Goal: Task Accomplishment & Management: Manage account settings

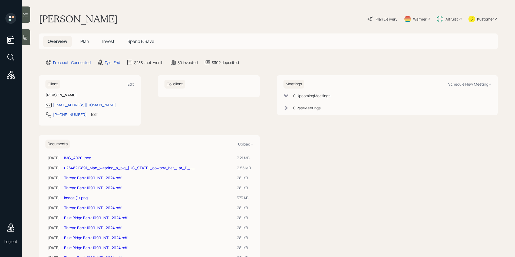
click at [85, 41] on span "Plan" at bounding box center [84, 41] width 9 height 6
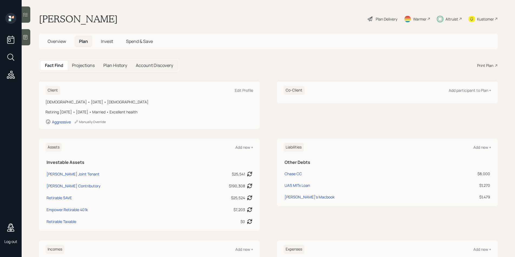
click at [389, 16] on div "Plan Delivery" at bounding box center [387, 19] width 22 height 6
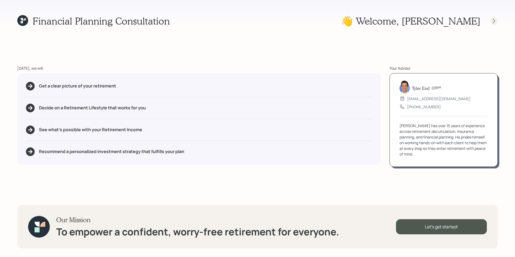
click at [494, 22] on icon at bounding box center [493, 20] width 5 height 5
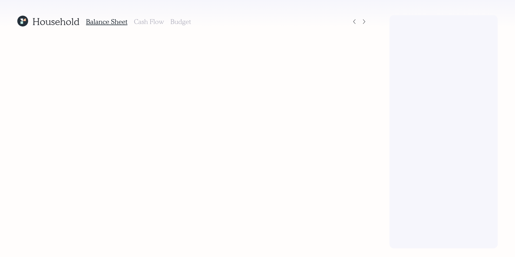
click at [494, 22] on div at bounding box center [443, 132] width 108 height 234
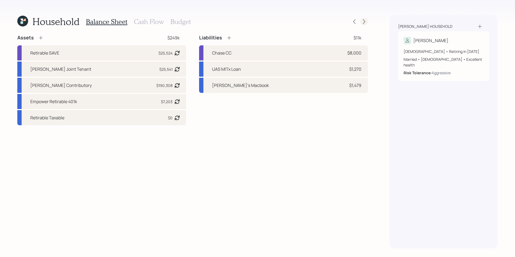
click at [366, 23] on icon at bounding box center [363, 21] width 5 height 5
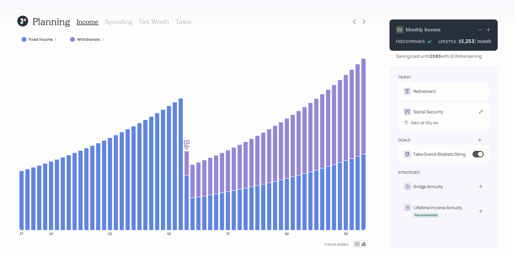
click at [430, 120] on div "T Elect at 65y 4m" at bounding box center [444, 121] width 80 height 10
select select "4"
click at [437, 116] on div "T Elect at 65y 4m" at bounding box center [444, 121] width 80 height 10
select select "4"
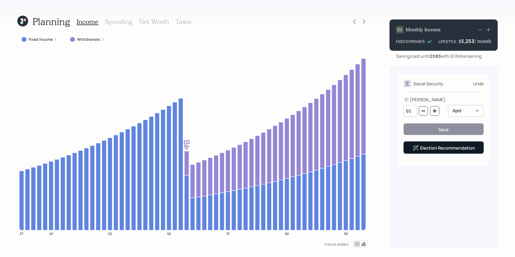
click at [450, 149] on div "Election Recommendation" at bounding box center [443, 148] width 62 height 6
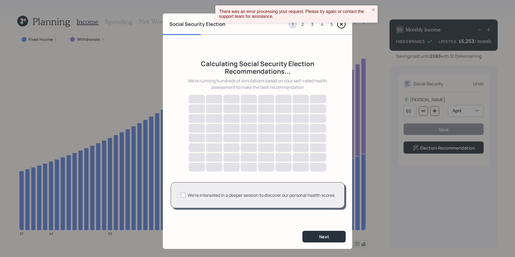
click at [340, 27] on icon at bounding box center [341, 24] width 9 height 9
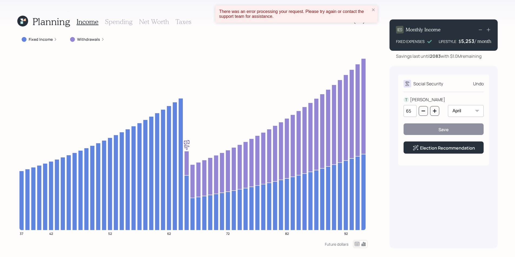
click at [376, 9] on div "There was an error processing your request. Please try again or contact the sup…" at bounding box center [296, 13] width 162 height 17
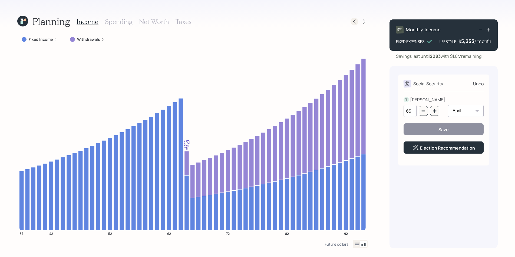
click at [354, 22] on icon at bounding box center [354, 21] width 2 height 5
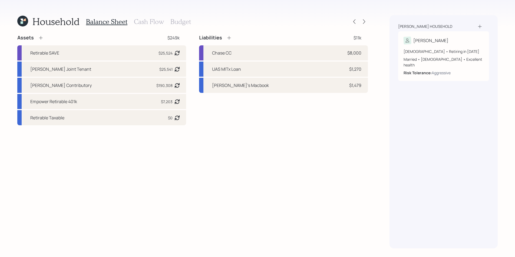
click at [135, 23] on h3 "Cash Flow" at bounding box center [149, 22] width 30 height 8
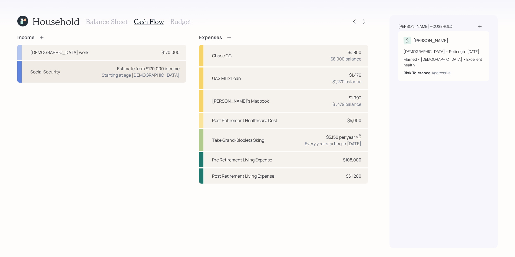
click at [149, 66] on div "Estimate from $170,000 income" at bounding box center [148, 68] width 62 height 6
select select "4"
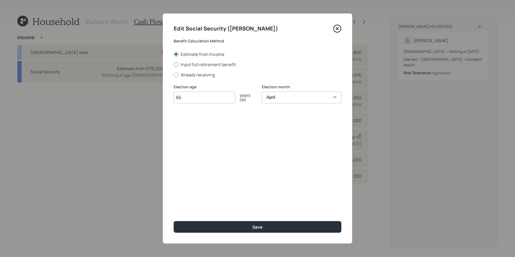
click at [212, 66] on label "Input full retirement benefit" at bounding box center [258, 65] width 168 height 6
click at [174, 65] on input "Input full retirement benefit" at bounding box center [173, 64] width 0 height 0
radio input "true"
click at [201, 121] on input "$" at bounding box center [258, 124] width 168 height 12
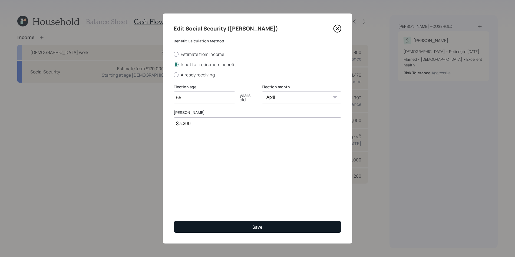
type input "$ 3,200"
click at [297, 227] on button "Save" at bounding box center [258, 228] width 168 height 12
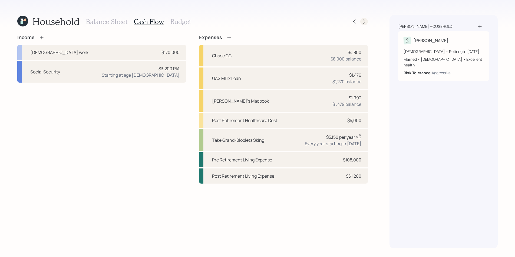
click at [365, 22] on icon at bounding box center [363, 21] width 5 height 5
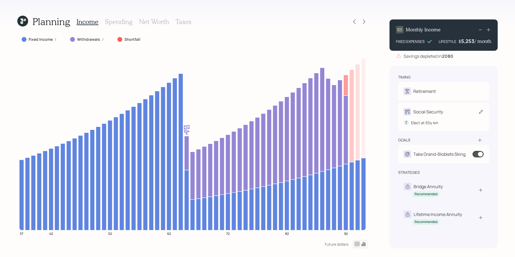
click at [436, 113] on div "Social Security" at bounding box center [428, 112] width 30 height 6
select select "4"
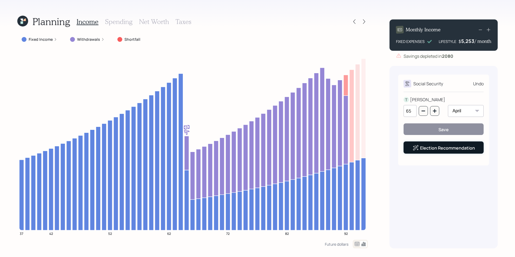
click at [440, 151] on div "Election Recommendation" at bounding box center [443, 148] width 62 height 6
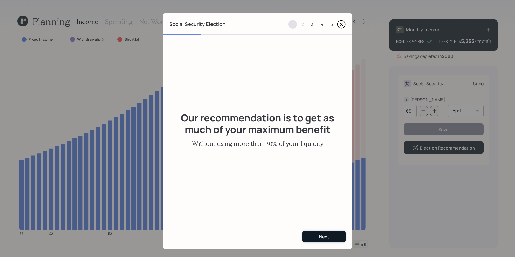
click at [333, 235] on button "Next" at bounding box center [323, 237] width 43 height 12
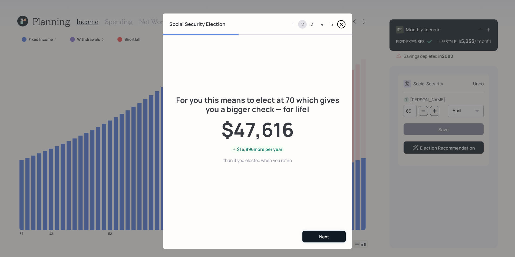
click at [333, 235] on button "Next" at bounding box center [323, 237] width 43 height 12
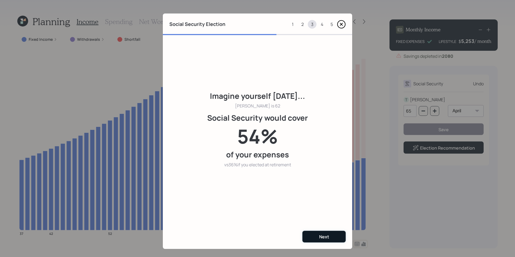
click at [333, 235] on button "Next" at bounding box center [323, 237] width 43 height 12
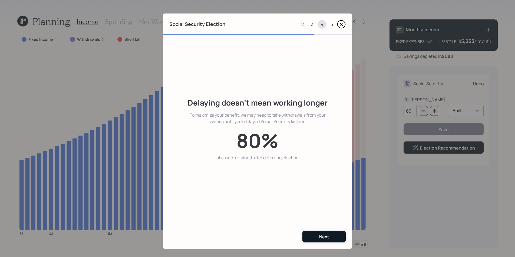
click at [333, 235] on button "Next" at bounding box center [323, 237] width 43 height 12
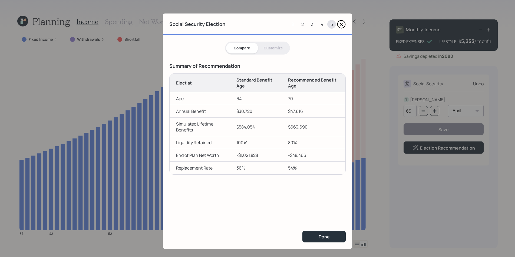
click at [288, 170] on td "54%" at bounding box center [314, 168] width 64 height 13
click at [239, 169] on td "36%" at bounding box center [256, 168] width 52 height 13
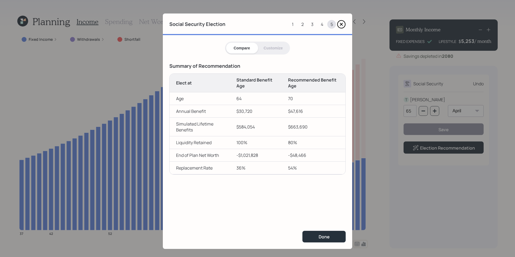
click at [237, 169] on td "36%" at bounding box center [256, 168] width 52 height 13
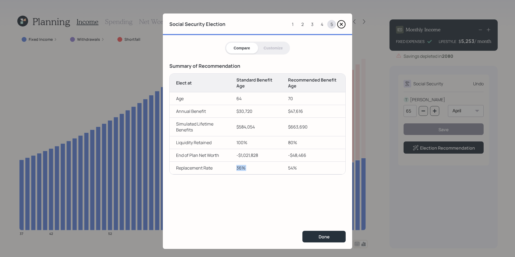
click at [237, 169] on td "36%" at bounding box center [256, 168] width 52 height 13
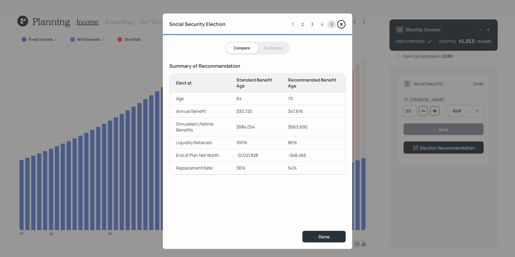
click at [340, 24] on icon at bounding box center [341, 24] width 2 height 2
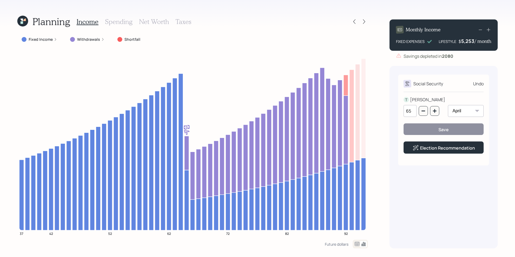
click at [421, 11] on div "Planning Income Spending Net Worth Taxes Fixed Income Withdrawals Shortfall 37 …" at bounding box center [257, 128] width 515 height 257
